Goal: Information Seeking & Learning: Check status

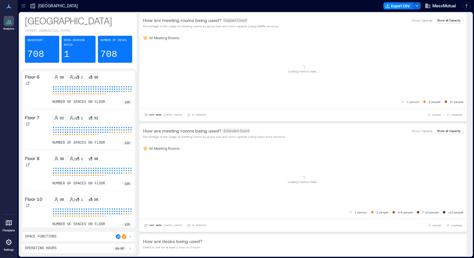
click at [12, 243] on div at bounding box center [9, 242] width 11 height 11
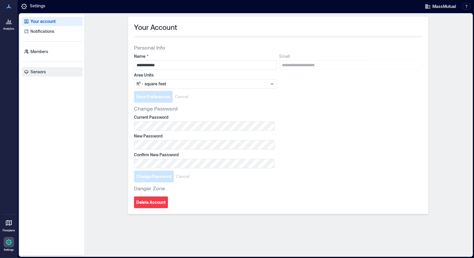
click at [43, 71] on p "Sensors" at bounding box center [38, 72] width 15 height 6
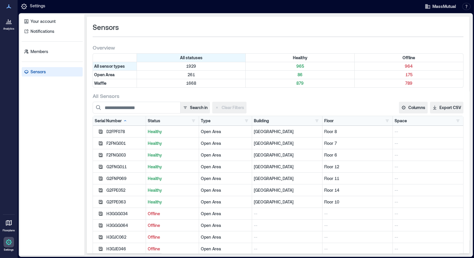
click at [155, 121] on div "Status" at bounding box center [154, 121] width 13 height 6
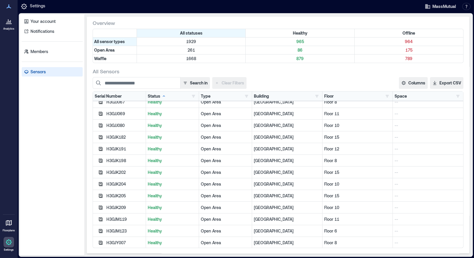
scroll to position [98, 0]
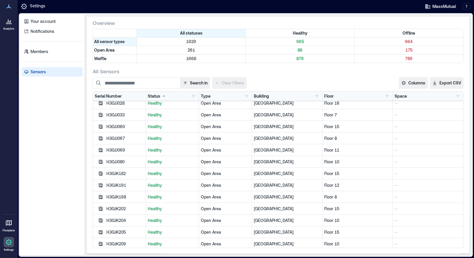
click at [164, 96] on icon at bounding box center [164, 95] width 2 height 1
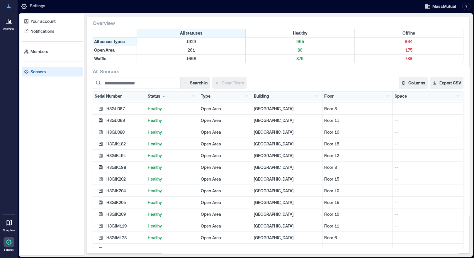
scroll to position [11452, 0]
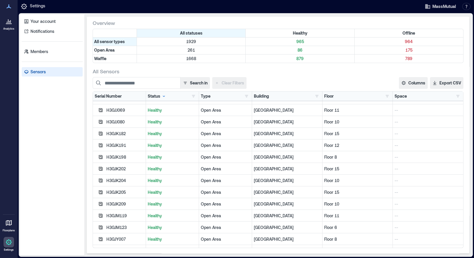
click at [335, 95] on div "Floor Floor 10 131 Floor 11 132 Floor 12 106 Floor 14 103 Floor 15 89 Floor 16 …" at bounding box center [358, 96] width 67 height 6
click at [328, 97] on div "Floor" at bounding box center [329, 96] width 9 height 6
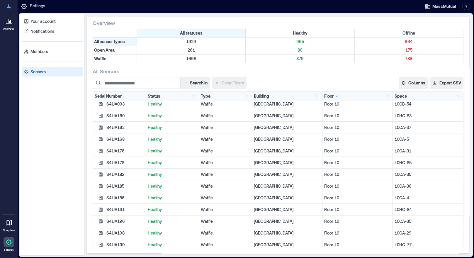
scroll to position [0, 0]
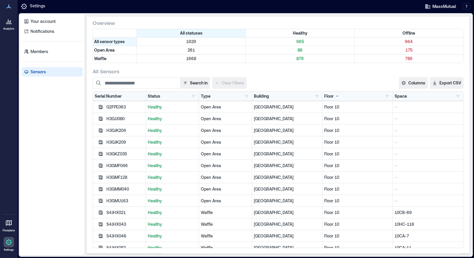
click at [3, 25] on link "Analytics" at bounding box center [8, 23] width 15 height 18
click at [7, 25] on div at bounding box center [9, 21] width 11 height 11
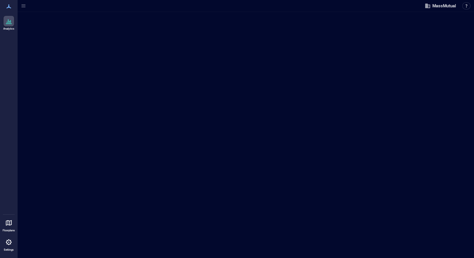
click at [24, 6] on icon at bounding box center [23, 6] width 4 height 1
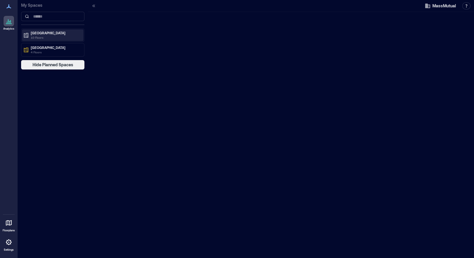
click at [42, 37] on p "10 Floors" at bounding box center [55, 37] width 49 height 5
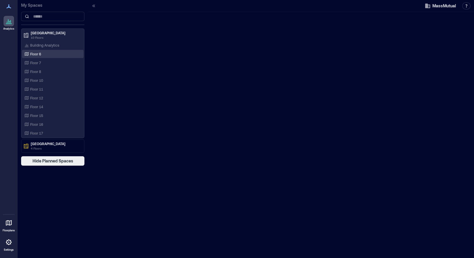
click at [44, 55] on div "Floor 6" at bounding box center [51, 54] width 57 height 6
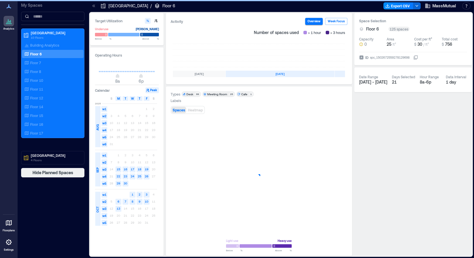
scroll to position [0, 145]
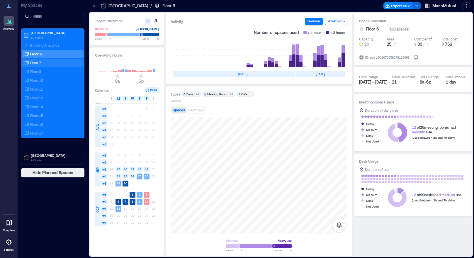
click at [41, 61] on div "Floor 7" at bounding box center [51, 63] width 57 height 6
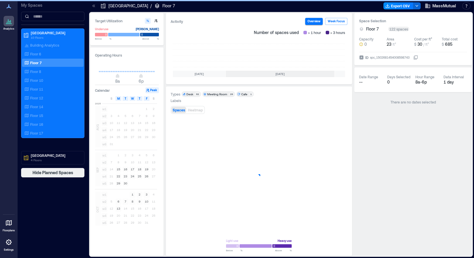
scroll to position [0, 145]
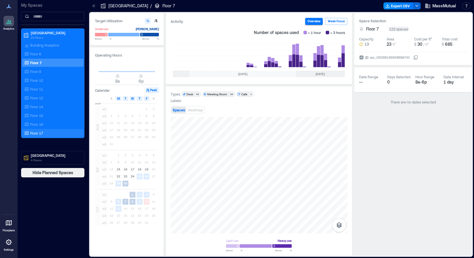
click at [49, 130] on div "Floor 17" at bounding box center [51, 133] width 57 height 6
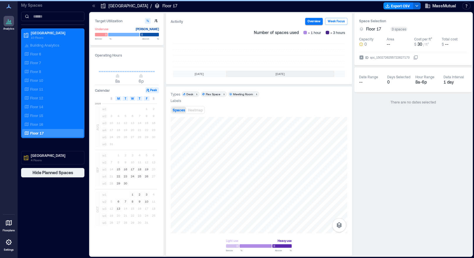
scroll to position [0, 145]
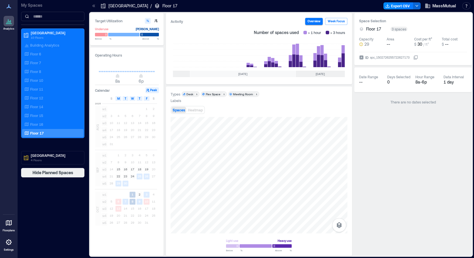
click at [318, 74] on div "[DATE]" at bounding box center [320, 74] width 49 height 6
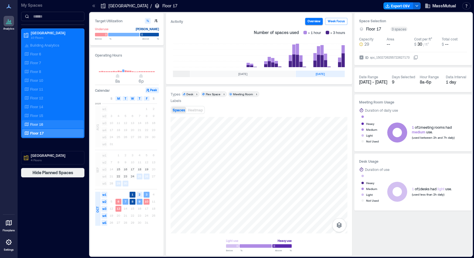
click at [43, 124] on p "Floor 16" at bounding box center [36, 124] width 13 height 5
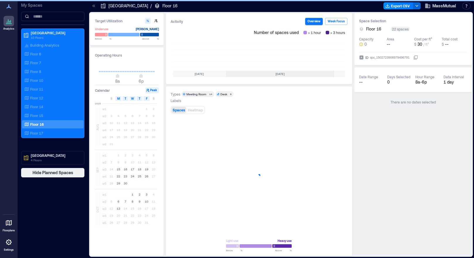
scroll to position [0, 145]
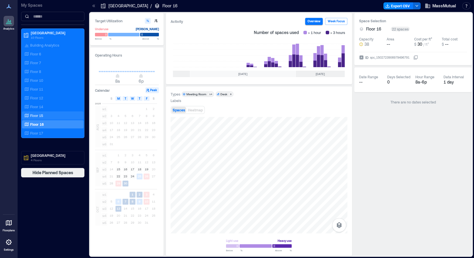
click at [46, 114] on div "Floor 15" at bounding box center [51, 116] width 57 height 6
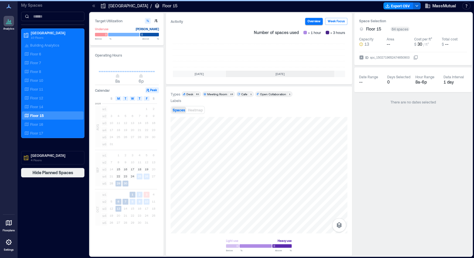
scroll to position [0, 145]
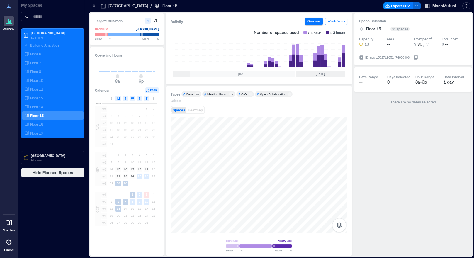
click at [11, 23] on icon at bounding box center [8, 21] width 7 height 7
click at [48, 157] on p "[GEOGRAPHIC_DATA]" at bounding box center [55, 155] width 49 height 5
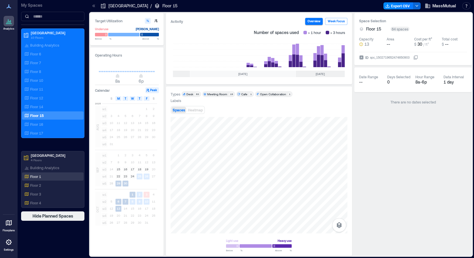
click at [38, 177] on p "Floor 1" at bounding box center [35, 176] width 11 height 5
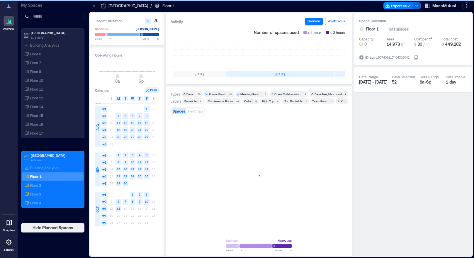
scroll to position [0, 145]
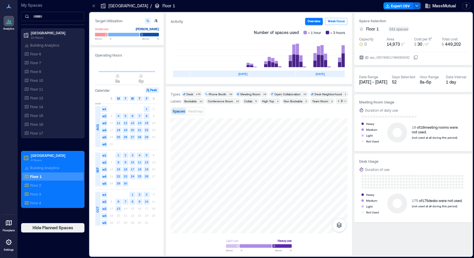
click at [8, 24] on icon at bounding box center [8, 21] width 7 height 7
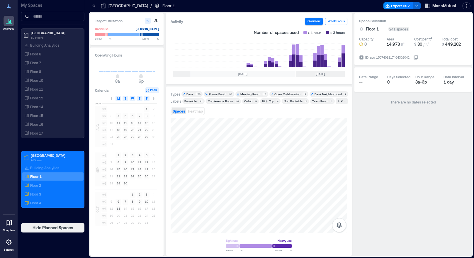
click at [12, 224] on icon at bounding box center [8, 222] width 7 height 7
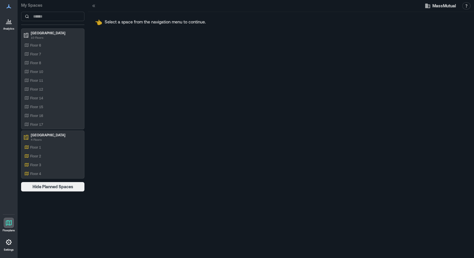
click at [10, 244] on icon at bounding box center [9, 242] width 6 height 6
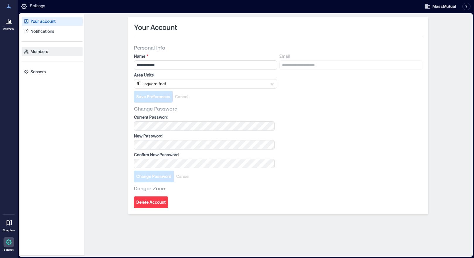
click at [42, 53] on p "Members" at bounding box center [40, 52] width 18 height 6
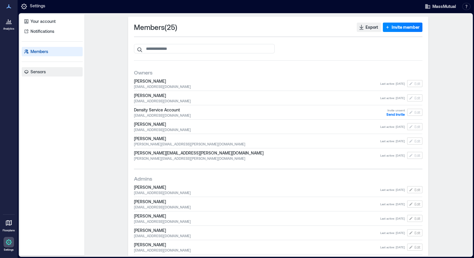
click at [40, 72] on p "Sensors" at bounding box center [38, 72] width 15 height 6
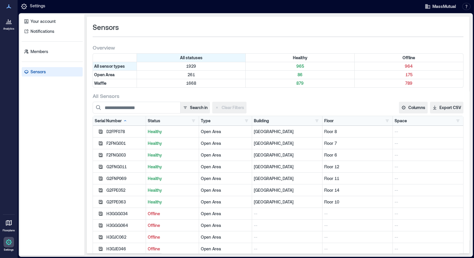
click at [11, 23] on icon at bounding box center [8, 21] width 7 height 7
